Goal: Transaction & Acquisition: Subscribe to service/newsletter

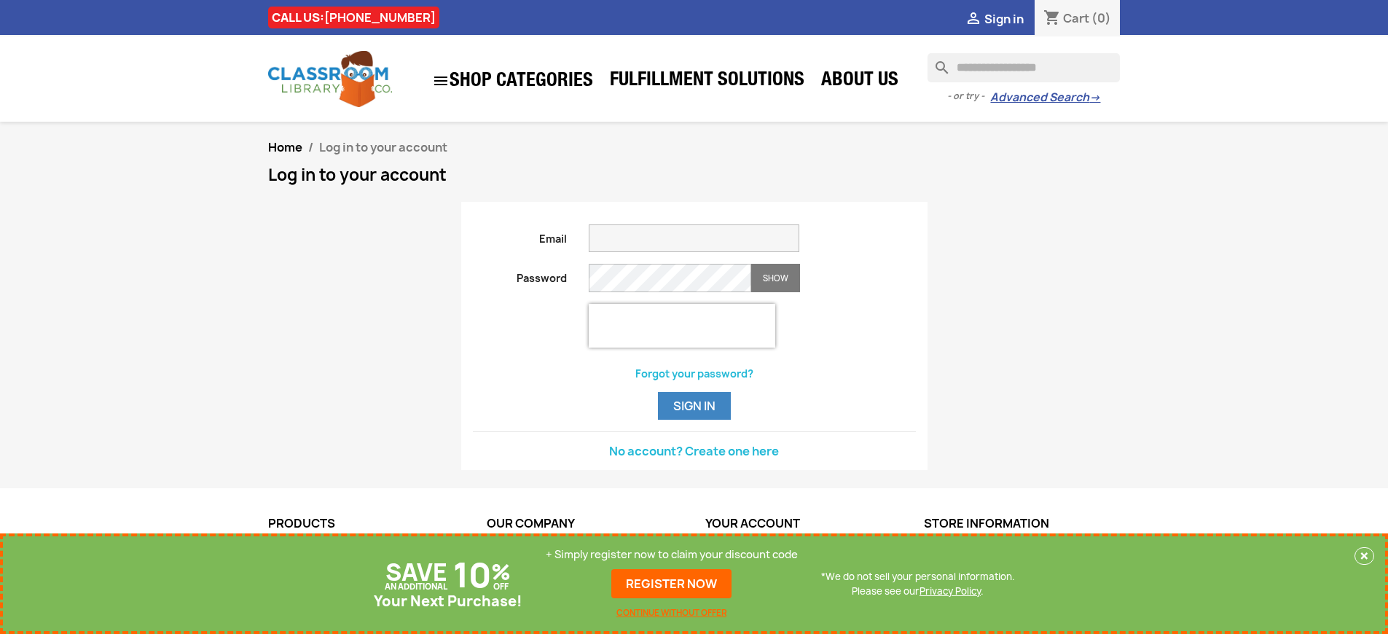
click at [672, 554] on p "+ Simply register now to claim your discount code" at bounding box center [672, 554] width 252 height 15
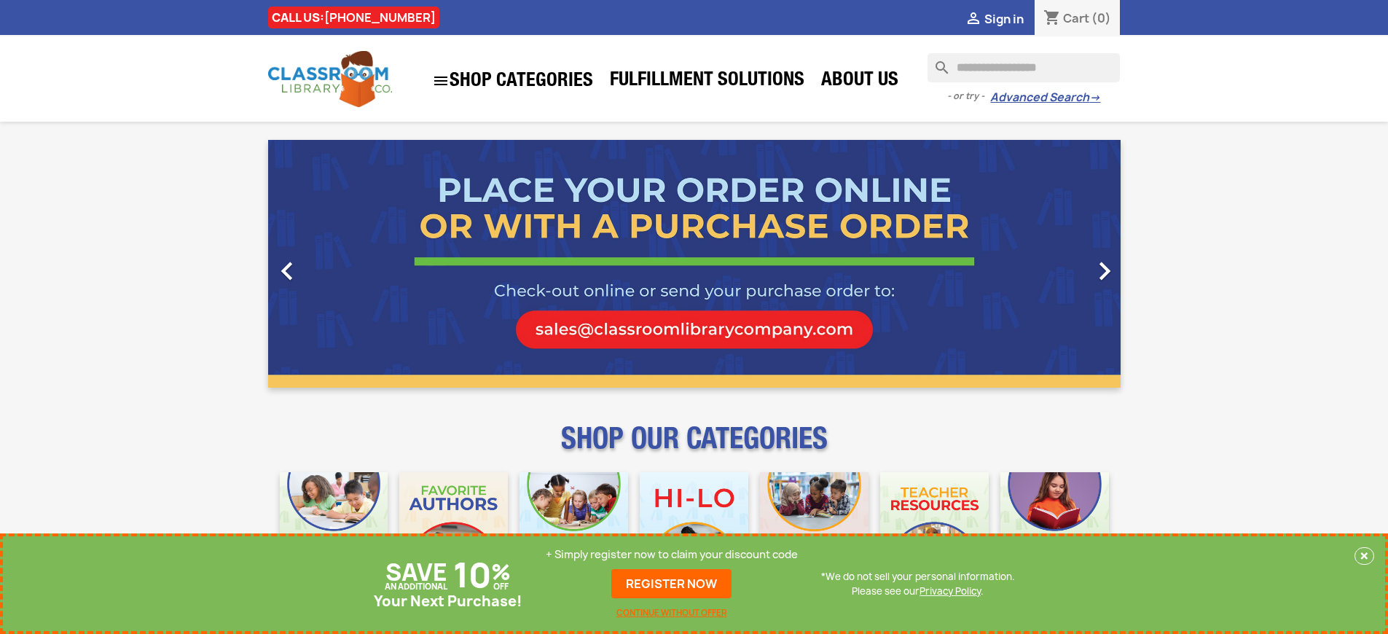
click at [672, 554] on p "+ Simply register now to claim your discount code" at bounding box center [672, 554] width 252 height 15
